Goal: Use online tool/utility: Utilize a website feature to perform a specific function

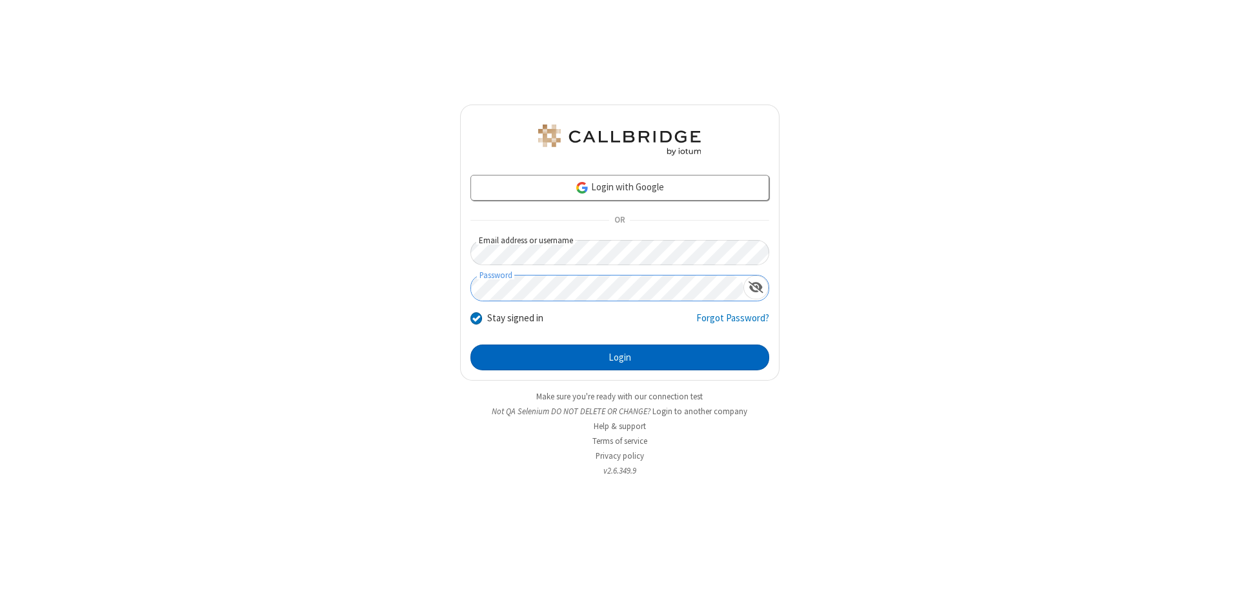
click at [620, 358] on button "Login" at bounding box center [619, 358] width 299 height 26
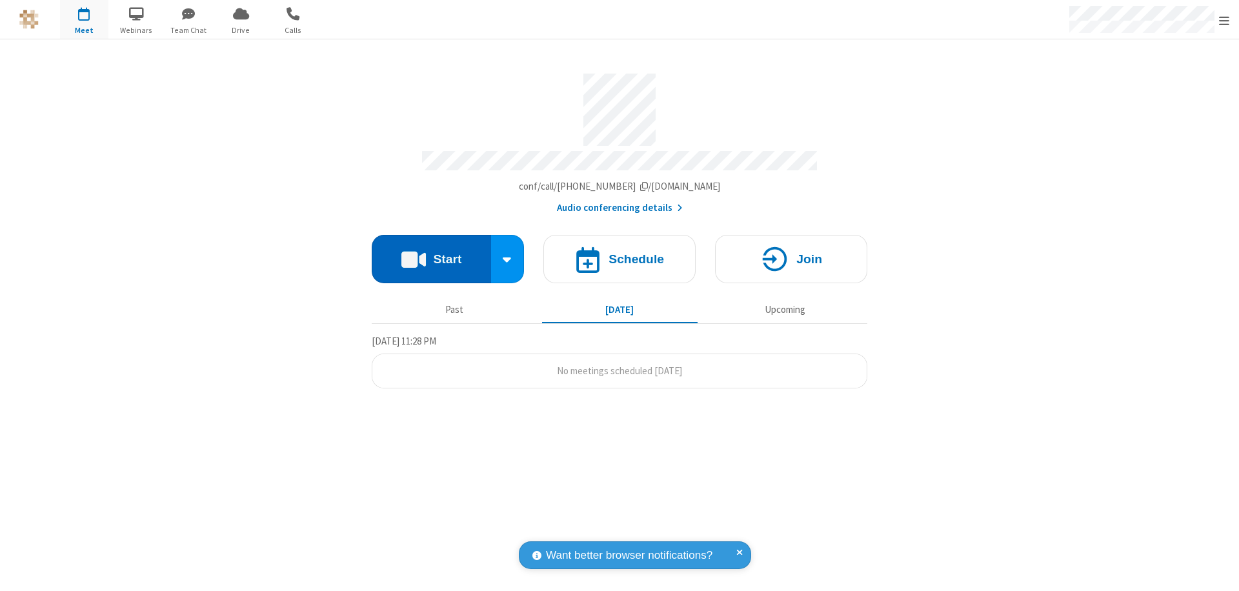
click at [431, 253] on button "Start" at bounding box center [431, 259] width 119 height 48
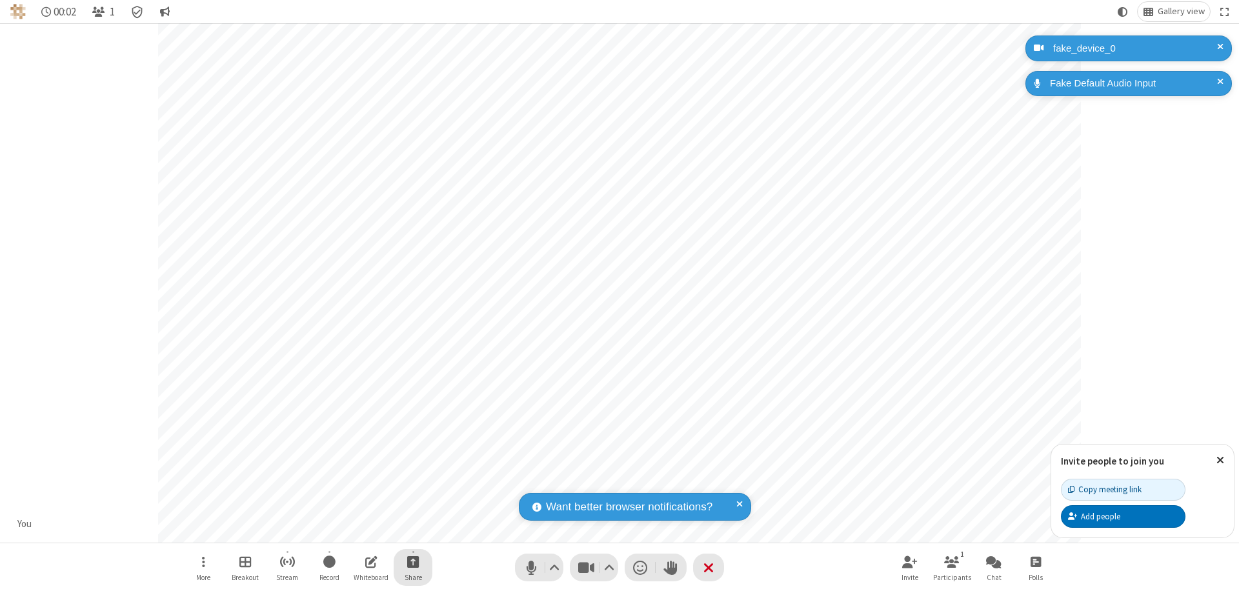
click at [413, 561] on span "Start sharing" at bounding box center [413, 562] width 12 height 16
click at [361, 508] on span "Present files & media" at bounding box center [361, 508] width 15 height 11
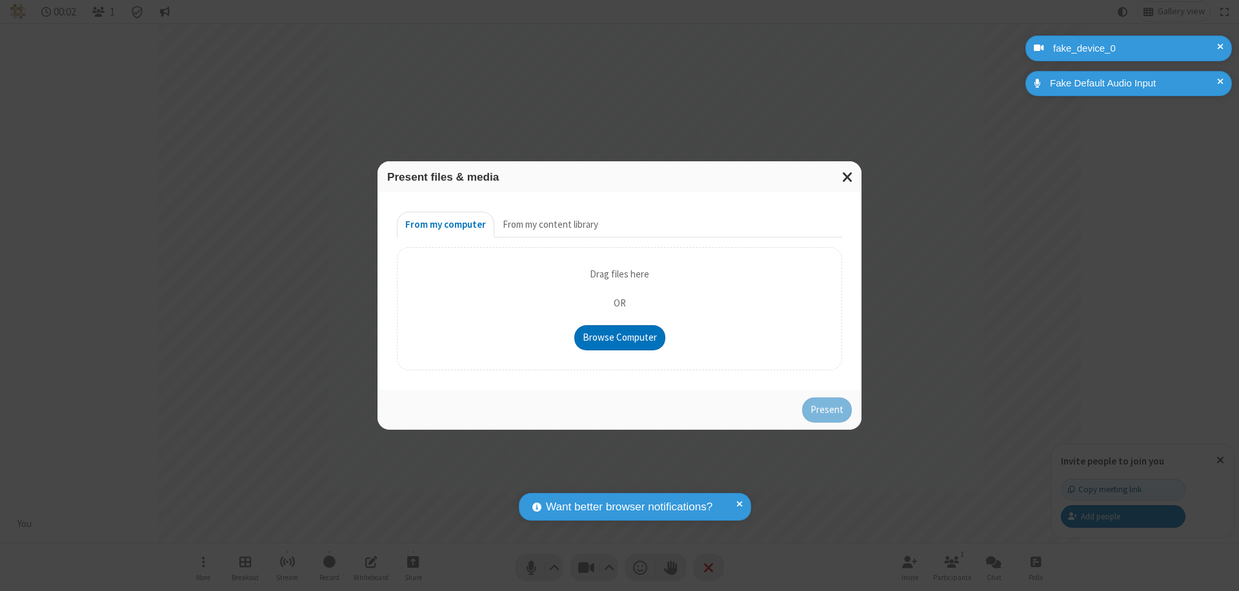
type input "C:\fakepath\doc_test.docx"
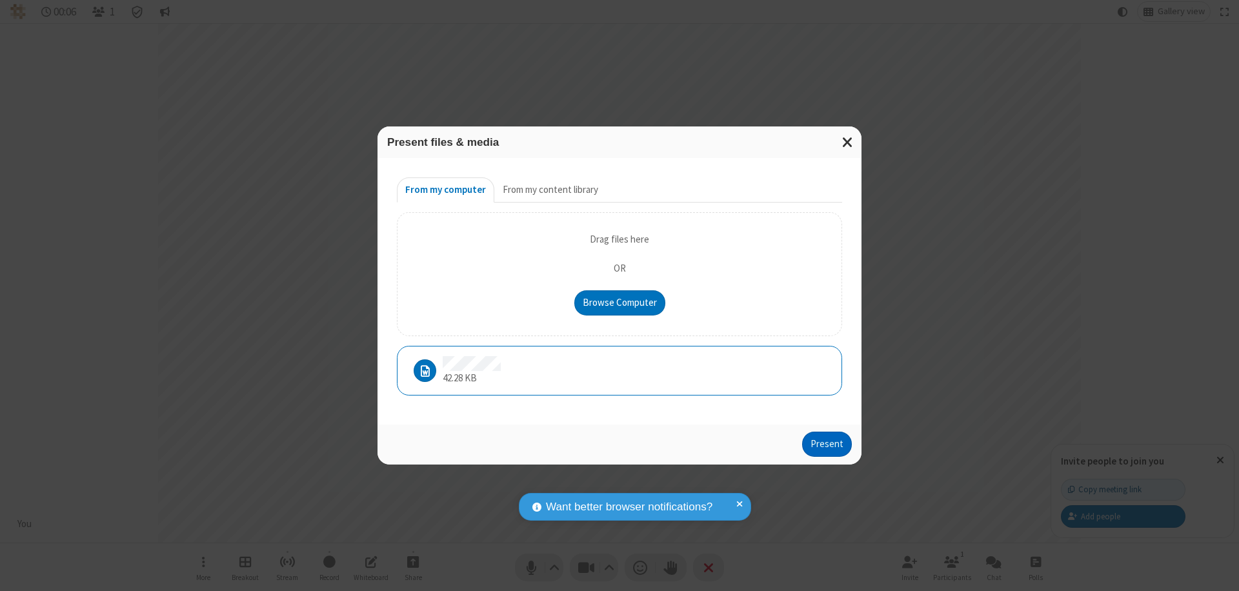
click at [828, 444] on button "Present" at bounding box center [827, 445] width 50 height 26
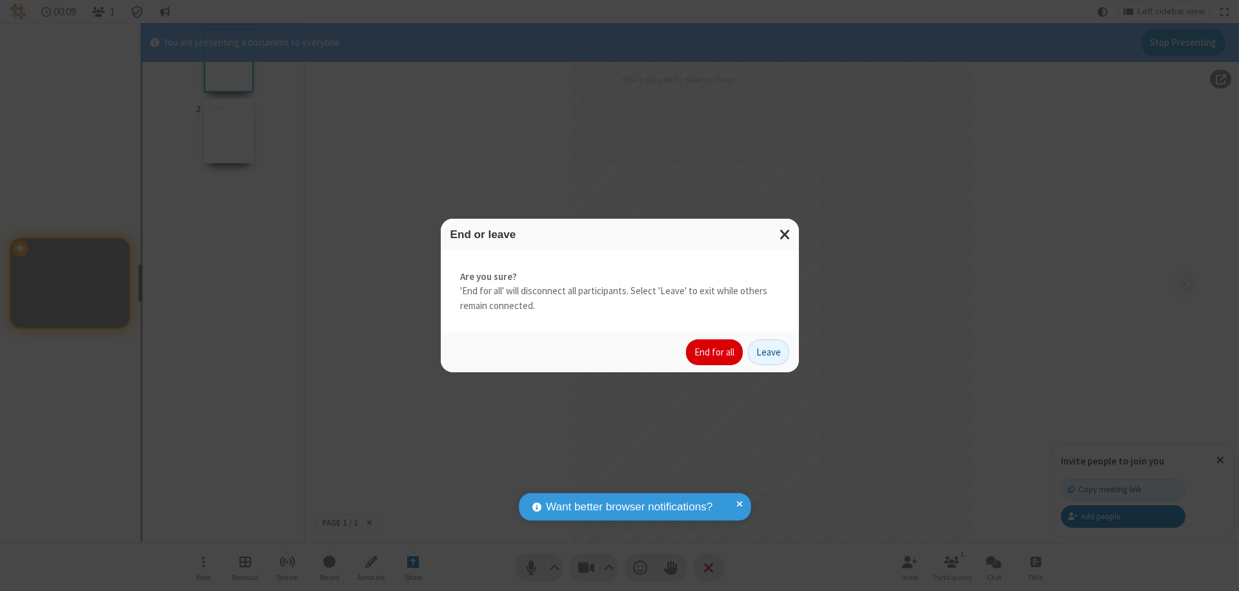
click at [715, 352] on button "End for all" at bounding box center [714, 352] width 57 height 26
